Goal: Check status: Check status

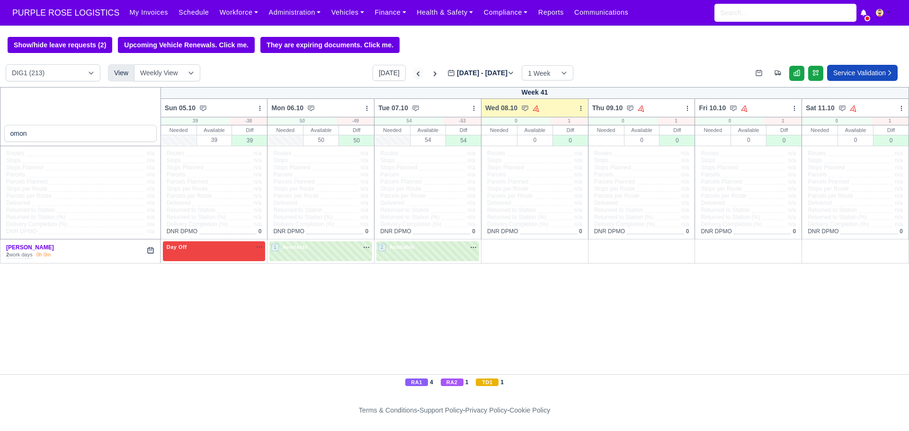
type input "omon"
click at [417, 73] on icon at bounding box center [418, 74] width 3 height 5
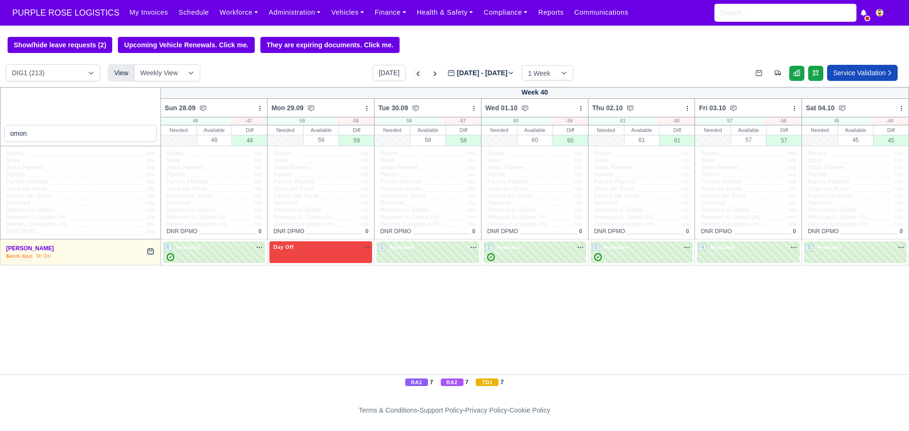
click at [413, 72] on icon at bounding box center [417, 73] width 9 height 9
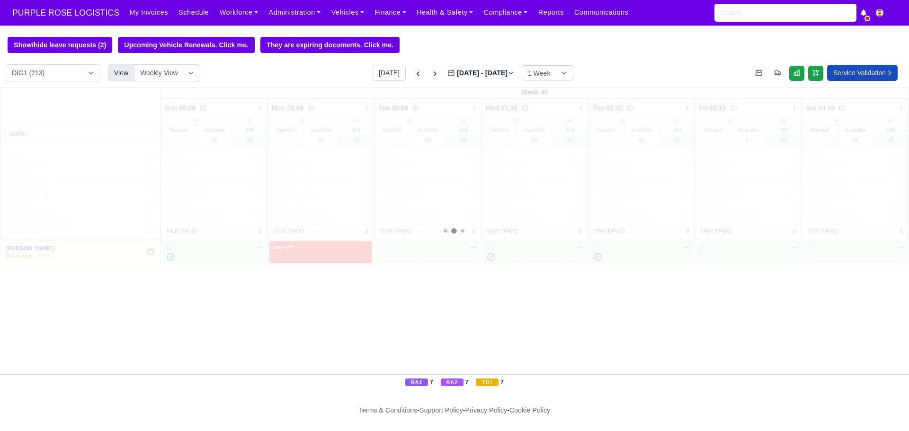
type input "[DATE]"
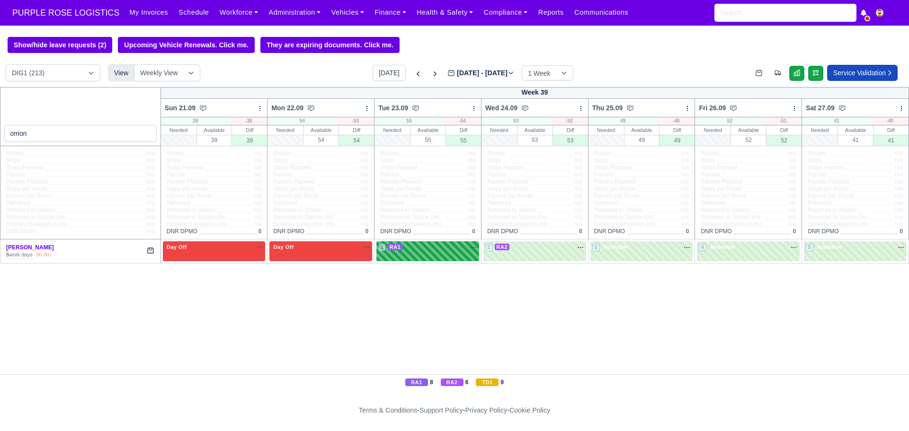
click at [449, 248] on div "1 RA1 na" at bounding box center [427, 247] width 99 height 8
select select "3"
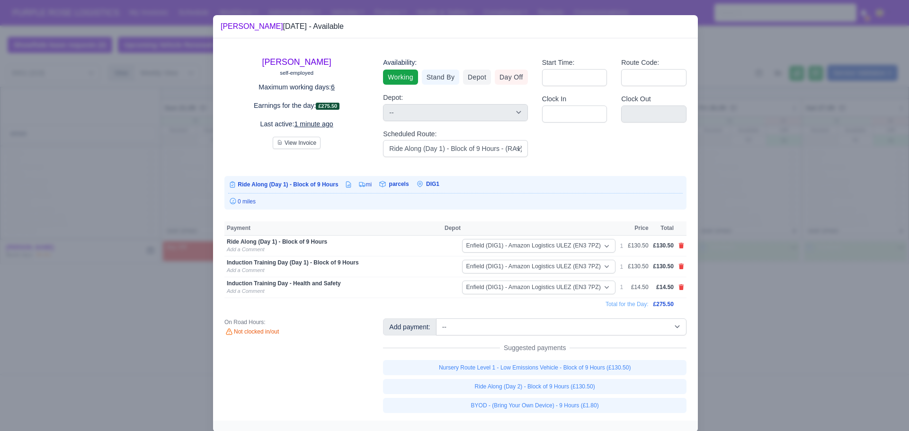
click at [782, 220] on div at bounding box center [454, 215] width 909 height 431
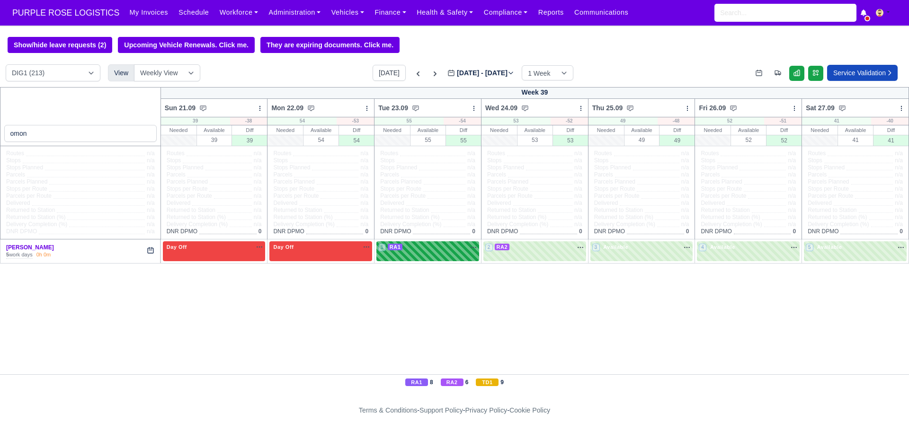
click at [411, 249] on div "1 RA1 na" at bounding box center [427, 247] width 99 height 8
select select "3"
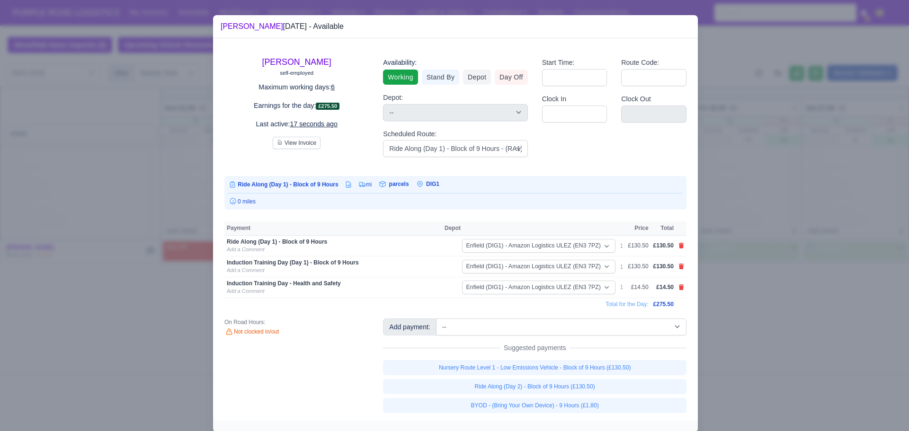
click at [853, 379] on div at bounding box center [454, 215] width 909 height 431
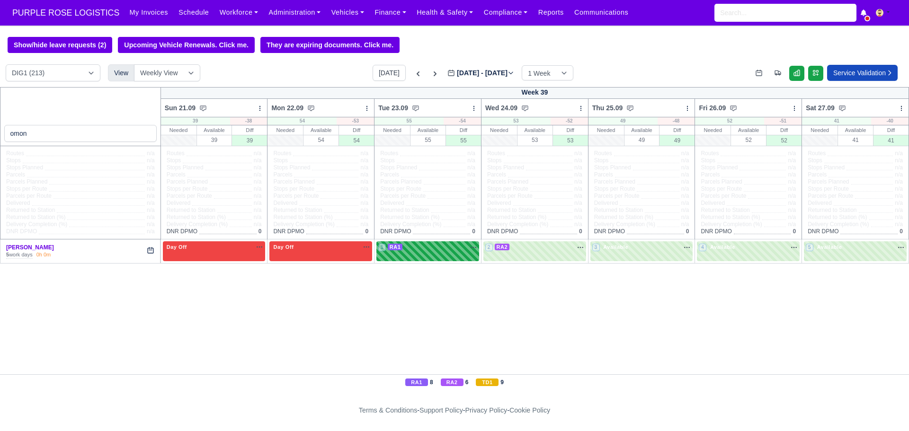
click at [423, 255] on div "1 RA1" at bounding box center [427, 251] width 103 height 19
select select "3"
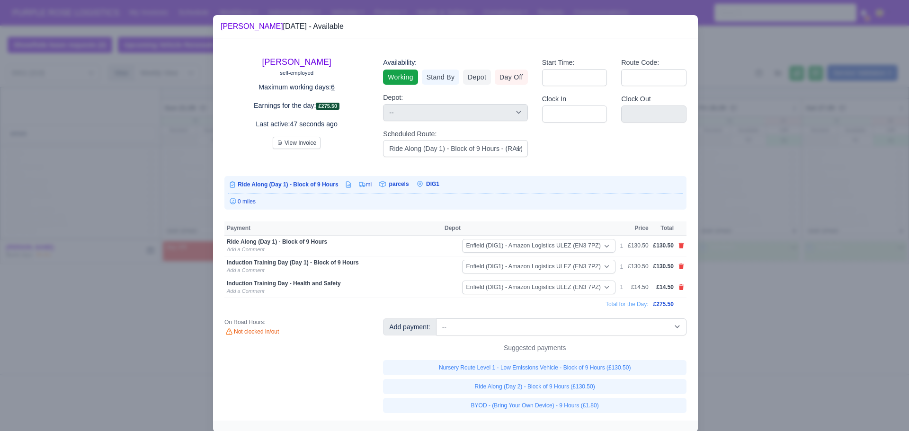
click at [741, 330] on div at bounding box center [454, 215] width 909 height 431
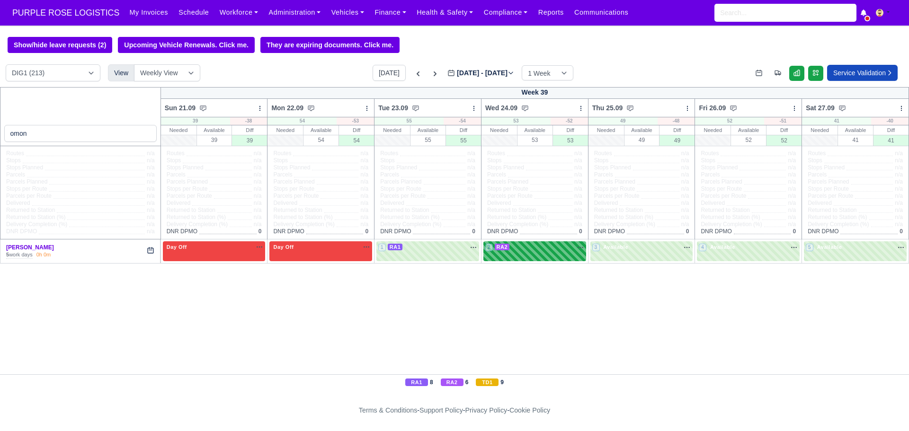
click at [551, 252] on div "2 RA2 na" at bounding box center [534, 248] width 99 height 10
select select "8"
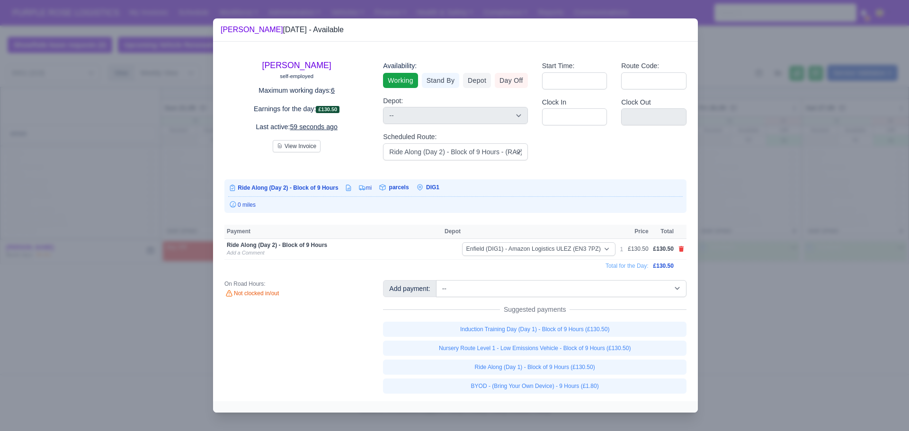
click at [759, 304] on div at bounding box center [454, 215] width 909 height 431
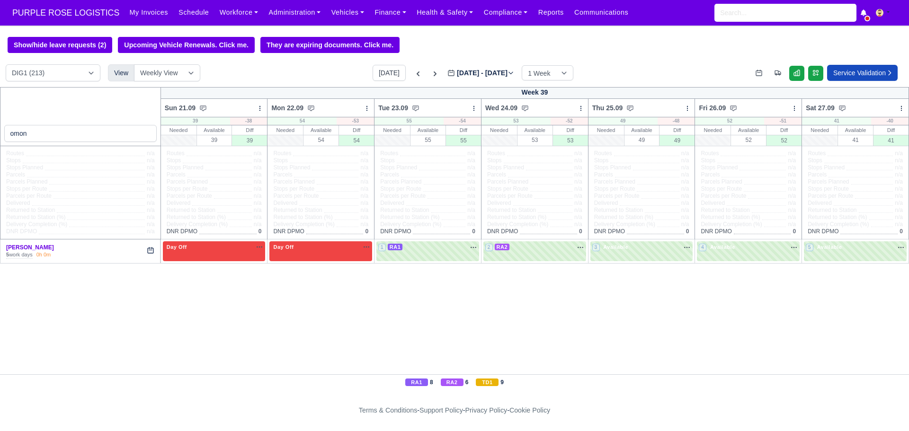
click at [403, 320] on div "omon Week 39 Sun 21.09 Bulk Status Change Daily Tasks Planned Routes Service De…" at bounding box center [454, 230] width 909 height 287
